Goal: Information Seeking & Learning: Learn about a topic

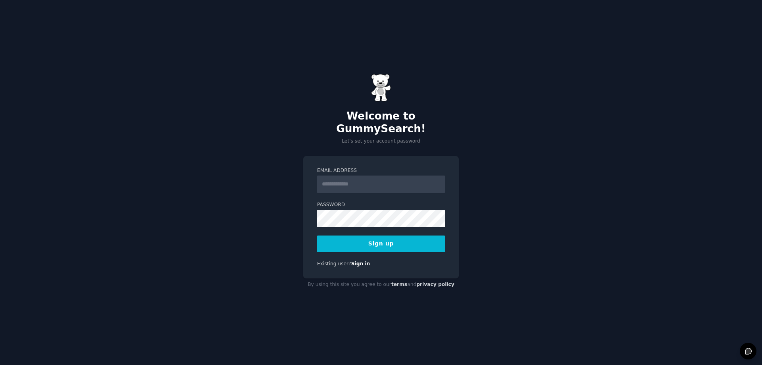
click at [351, 177] on input "Email Address" at bounding box center [381, 183] width 128 height 17
type input "**********"
click at [338, 236] on button "Sign up" at bounding box center [381, 243] width 128 height 17
click at [373, 228] on form "**********" at bounding box center [381, 209] width 128 height 85
click at [374, 236] on button "Sign up" at bounding box center [381, 243] width 128 height 17
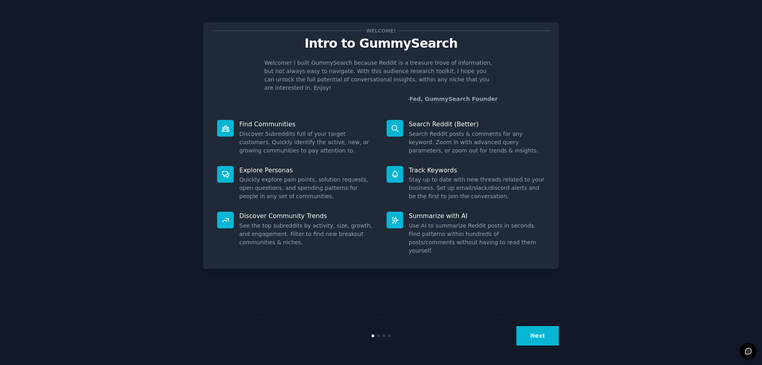
click at [546, 333] on button "Next" at bounding box center [537, 335] width 42 height 19
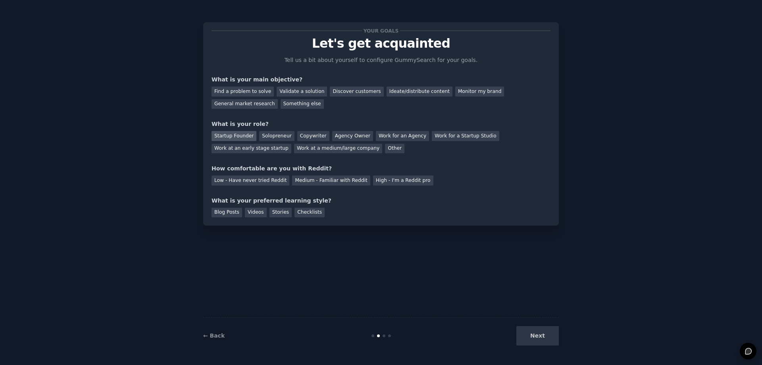
click at [234, 135] on div "Startup Founder" at bounding box center [233, 136] width 45 height 10
click at [271, 129] on div "Startup Founder Solopreneur Copywriter Agency Owner Work for an Agency Work for…" at bounding box center [380, 140] width 339 height 25
click at [269, 134] on div "Solopreneur" at bounding box center [276, 136] width 35 height 10
click at [241, 137] on div "Startup Founder" at bounding box center [233, 136] width 45 height 10
click at [258, 92] on div "Find a problem to solve" at bounding box center [242, 92] width 62 height 10
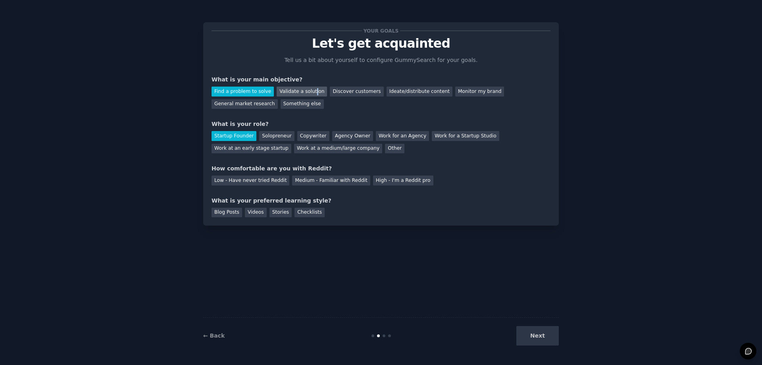
click at [307, 91] on div "Validate a solution" at bounding box center [302, 92] width 50 height 10
click at [294, 183] on div "Medium - Familiar with Reddit" at bounding box center [331, 180] width 78 height 10
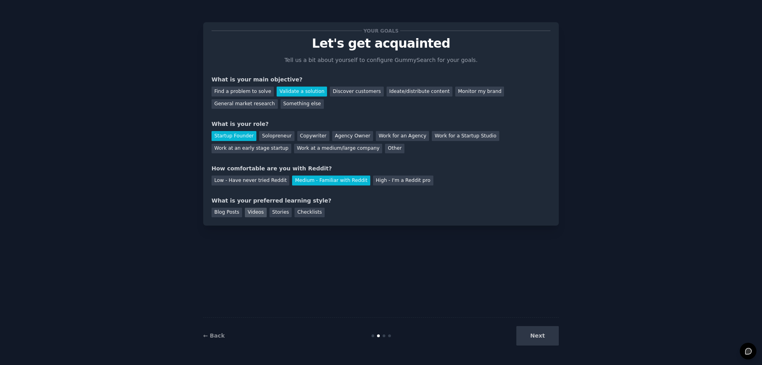
click at [246, 211] on div "Videos" at bounding box center [256, 213] width 22 height 10
drag, startPoint x: 544, startPoint y: 338, endPoint x: 271, endPoint y: 243, distance: 288.9
click at [272, 243] on div "Your goals Let's get acquainted Tell us a bit about yourself to configure Gummy…" at bounding box center [381, 182] width 356 height 342
click at [224, 210] on div "Blog Posts" at bounding box center [226, 213] width 31 height 10
click at [543, 329] on button "Next" at bounding box center [537, 335] width 42 height 19
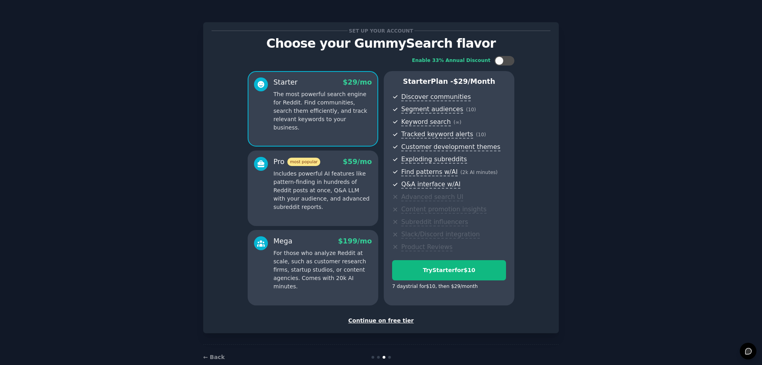
click at [374, 319] on div "Continue on free tier" at bounding box center [380, 320] width 339 height 8
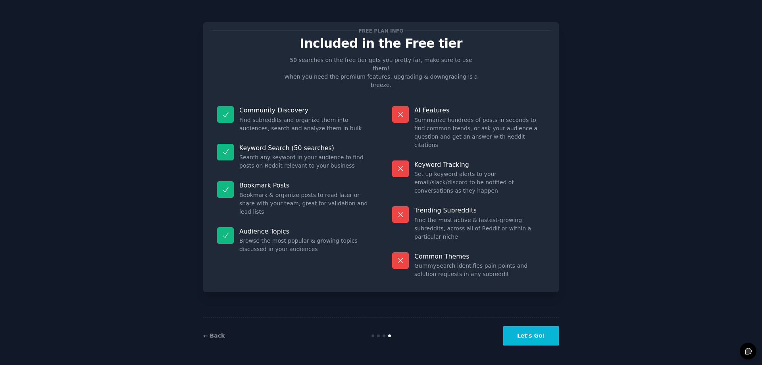
click at [533, 342] on button "Let's Go!" at bounding box center [531, 335] width 56 height 19
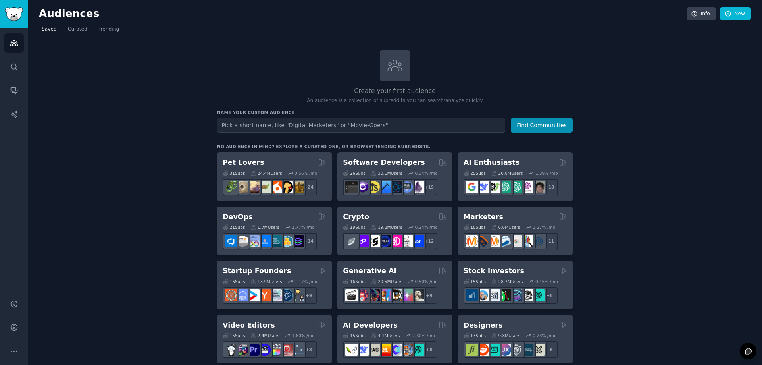
click at [274, 125] on input "text" at bounding box center [361, 125] width 288 height 15
click at [17, 65] on icon "Sidebar" at bounding box center [14, 67] width 8 height 8
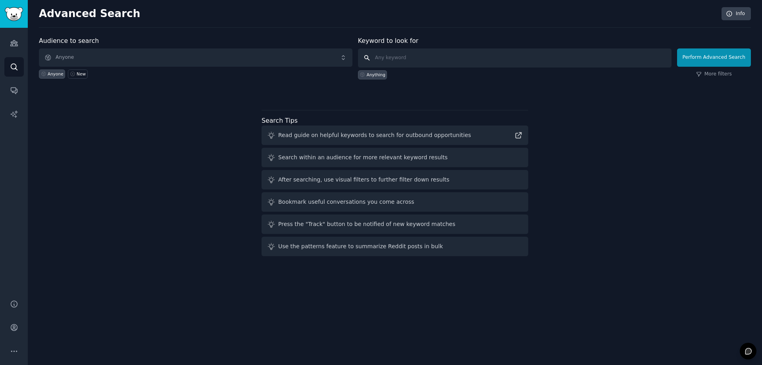
click at [396, 62] on input "text" at bounding box center [514, 57] width 313 height 19
click at [161, 54] on span "Anyone" at bounding box center [195, 57] width 313 height 18
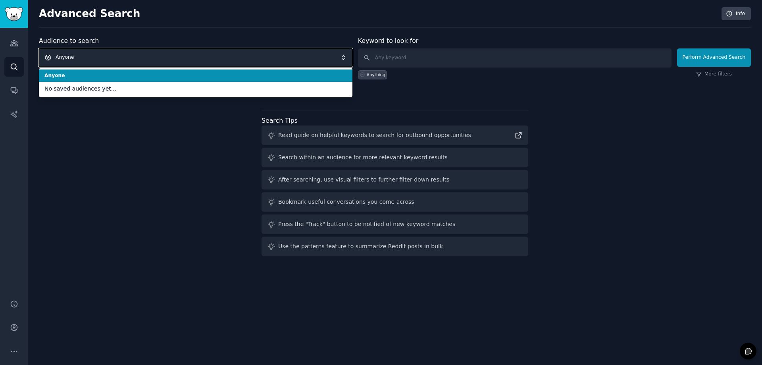
click at [161, 54] on span "Anyone" at bounding box center [195, 57] width 313 height 18
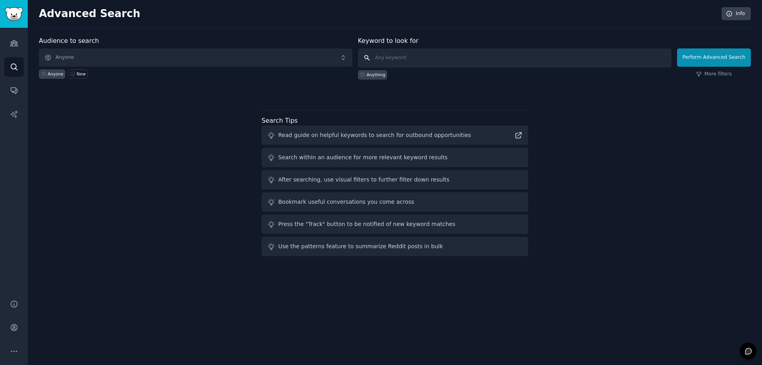
click at [429, 59] on input "text" at bounding box center [514, 57] width 313 height 19
type input "is there a chrome extension for"
click at [380, 77] on div "Anything" at bounding box center [372, 74] width 29 height 9
click at [409, 63] on input "text" at bounding box center [514, 57] width 313 height 19
type input "is there a chrome extension for"
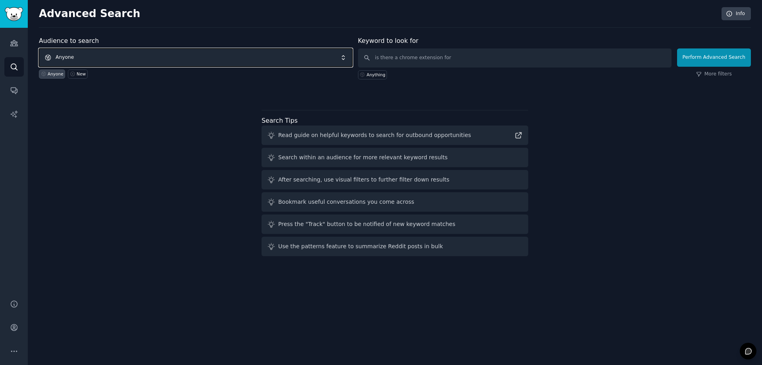
click at [114, 60] on span "Anyone" at bounding box center [195, 57] width 313 height 18
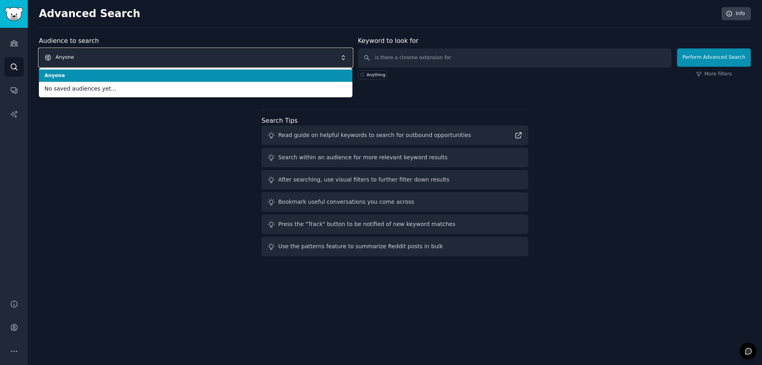
click at [114, 60] on span "Anyone" at bounding box center [195, 57] width 313 height 18
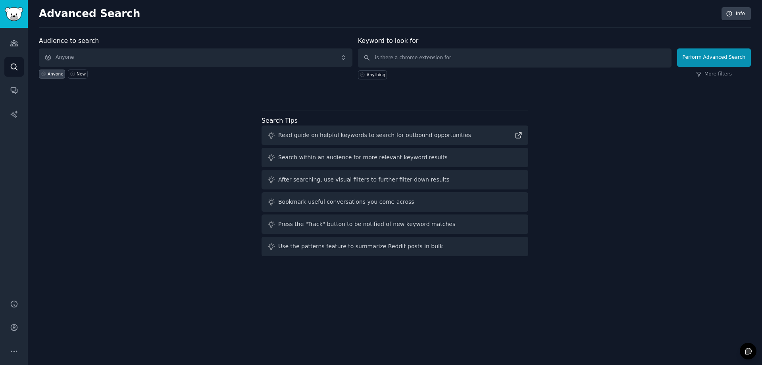
click at [141, 155] on div "Audience to search Anyone Anyone New Keyword to look for is there a chrome exte…" at bounding box center [395, 147] width 712 height 223
click at [706, 57] on button "Perform Advanced Search" at bounding box center [714, 57] width 74 height 18
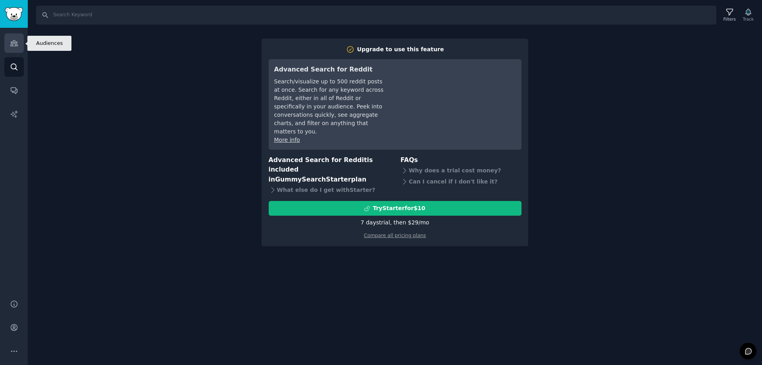
click at [18, 45] on icon "Sidebar" at bounding box center [14, 43] width 8 height 8
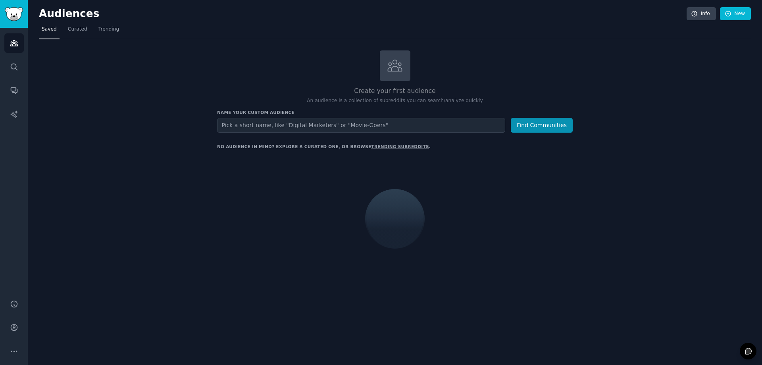
click at [285, 128] on input "text" at bounding box center [361, 125] width 288 height 15
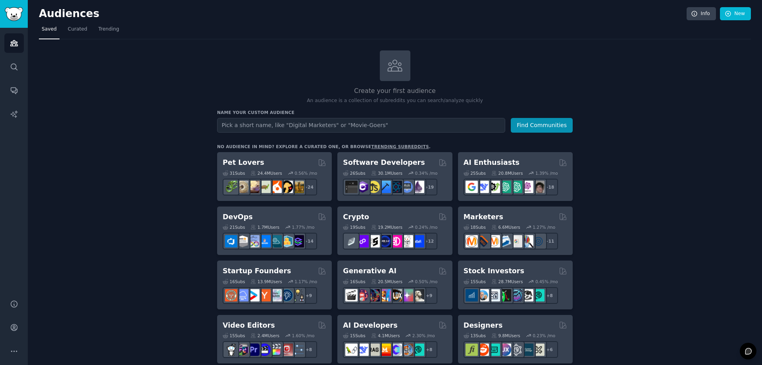
click at [272, 123] on input "text" at bounding box center [361, 125] width 288 height 15
type input "is there a chrome extension for"
click at [543, 123] on button "Find Communities" at bounding box center [542, 125] width 62 height 15
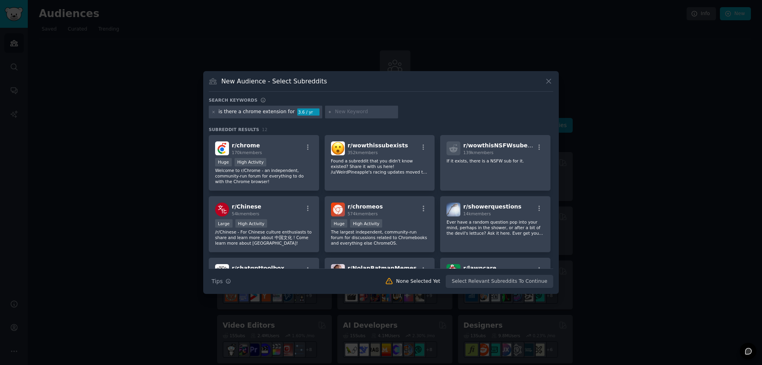
click at [160, 155] on div at bounding box center [381, 182] width 762 height 365
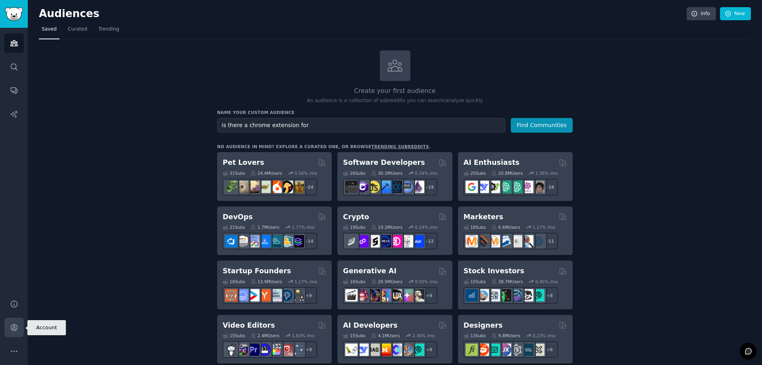
click at [10, 324] on icon "Sidebar" at bounding box center [14, 327] width 8 height 8
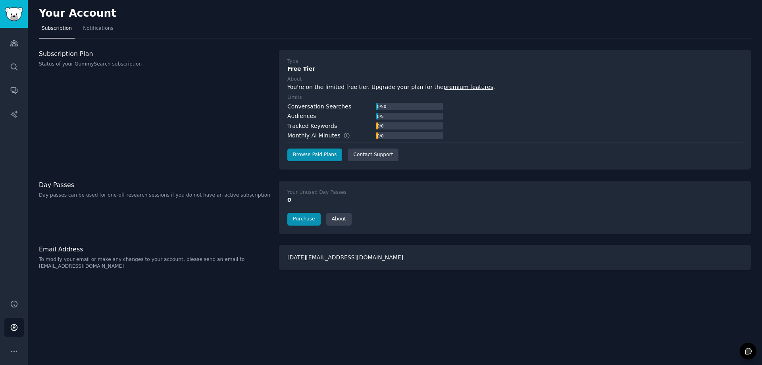
click at [0, 362] on div "Help Account More" at bounding box center [14, 327] width 28 height 75
click at [16, 352] on icon "Sidebar" at bounding box center [14, 351] width 8 height 8
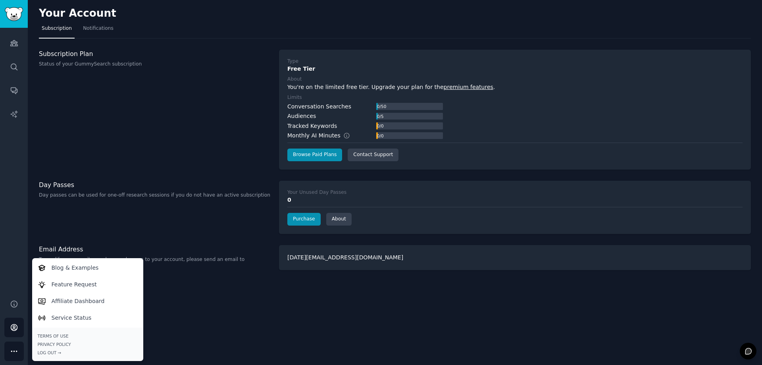
click at [238, 279] on div "Your Account Subscription Notifications Subscription Plan Status of your GummyS…" at bounding box center [395, 182] width 734 height 365
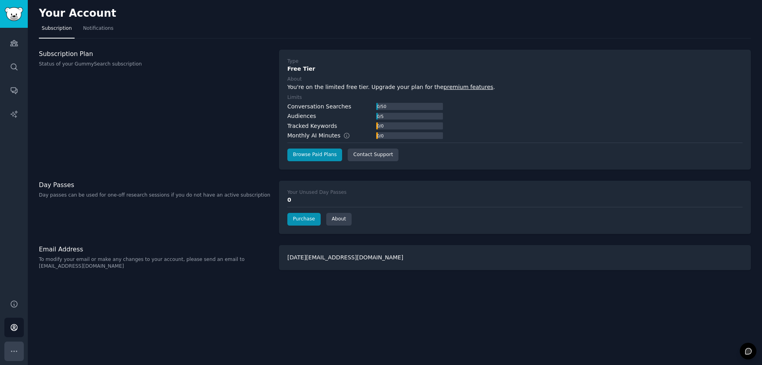
click at [11, 355] on icon "Sidebar" at bounding box center [14, 351] width 8 height 8
click at [19, 304] on link "Help" at bounding box center [13, 303] width 19 height 19
click at [10, 12] on img "Sidebar" at bounding box center [14, 14] width 18 height 14
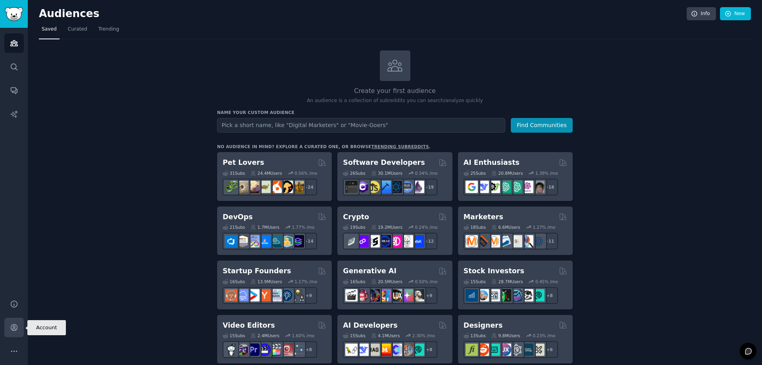
click at [12, 321] on link "Account" at bounding box center [13, 326] width 19 height 19
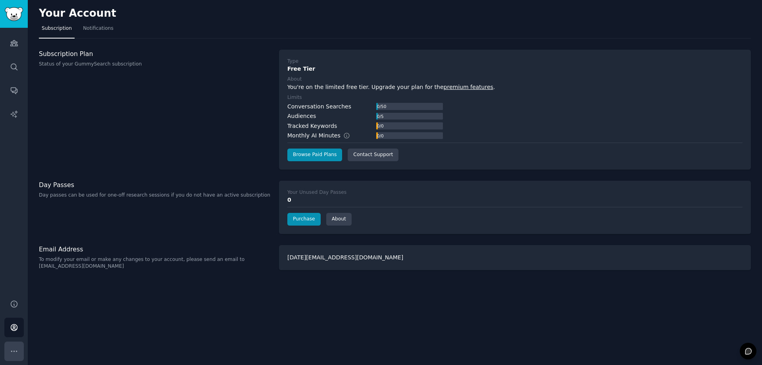
click at [11, 345] on button "More" at bounding box center [13, 350] width 19 height 19
